Goal: Navigation & Orientation: Find specific page/section

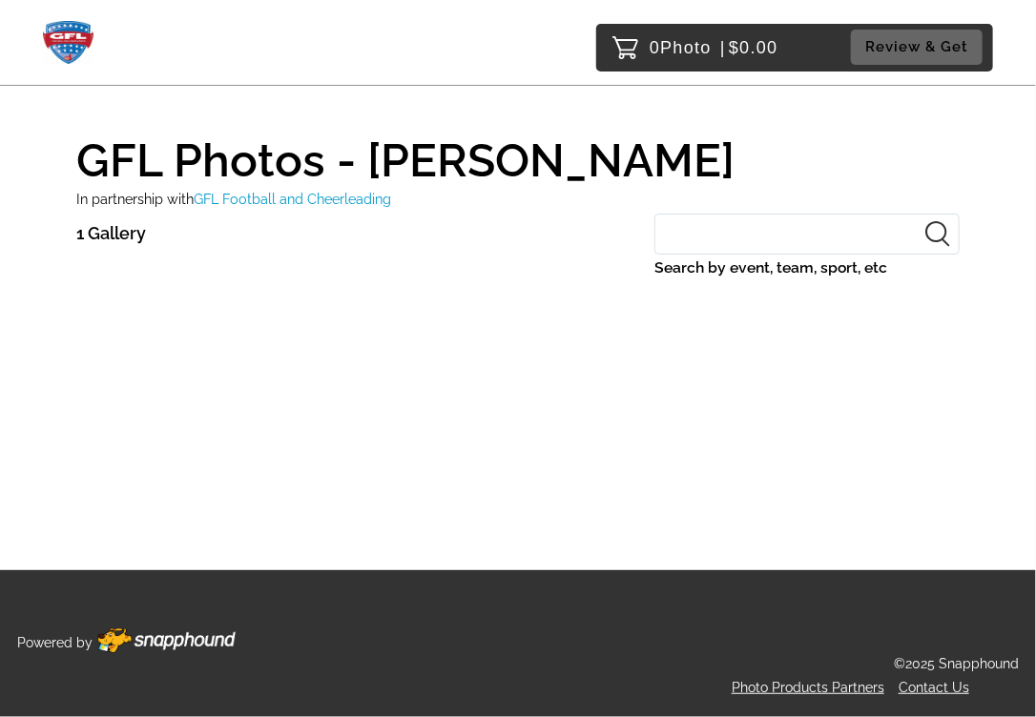
click at [107, 234] on p "1 Gallery" at bounding box center [111, 233] width 70 height 31
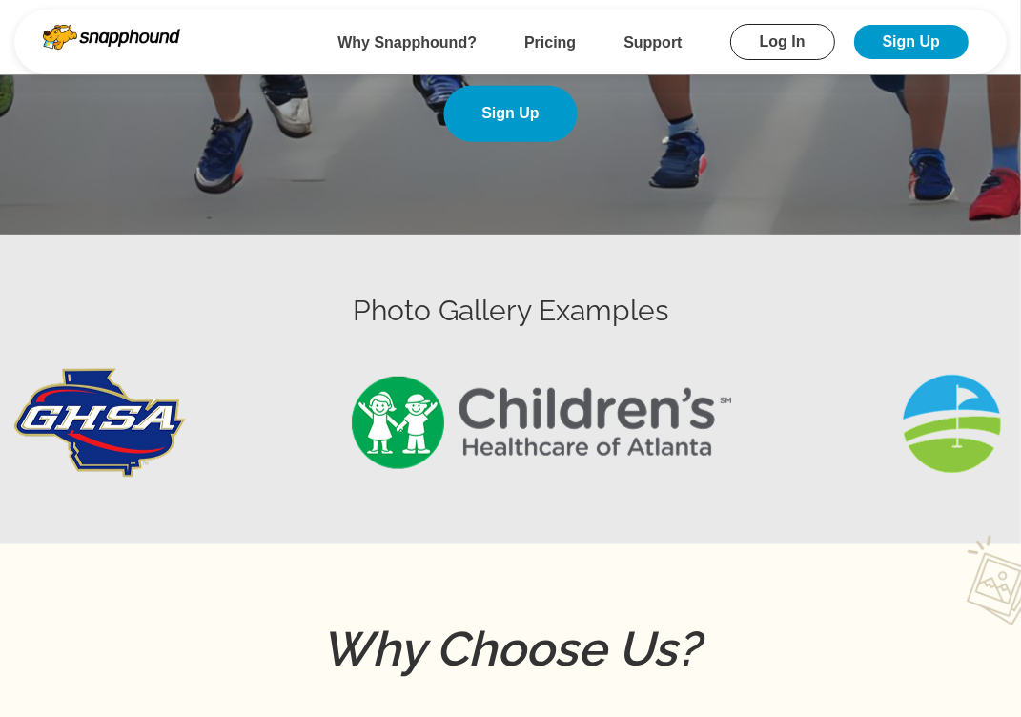
scroll to position [575, 0]
